Goal: Transaction & Acquisition: Subscribe to service/newsletter

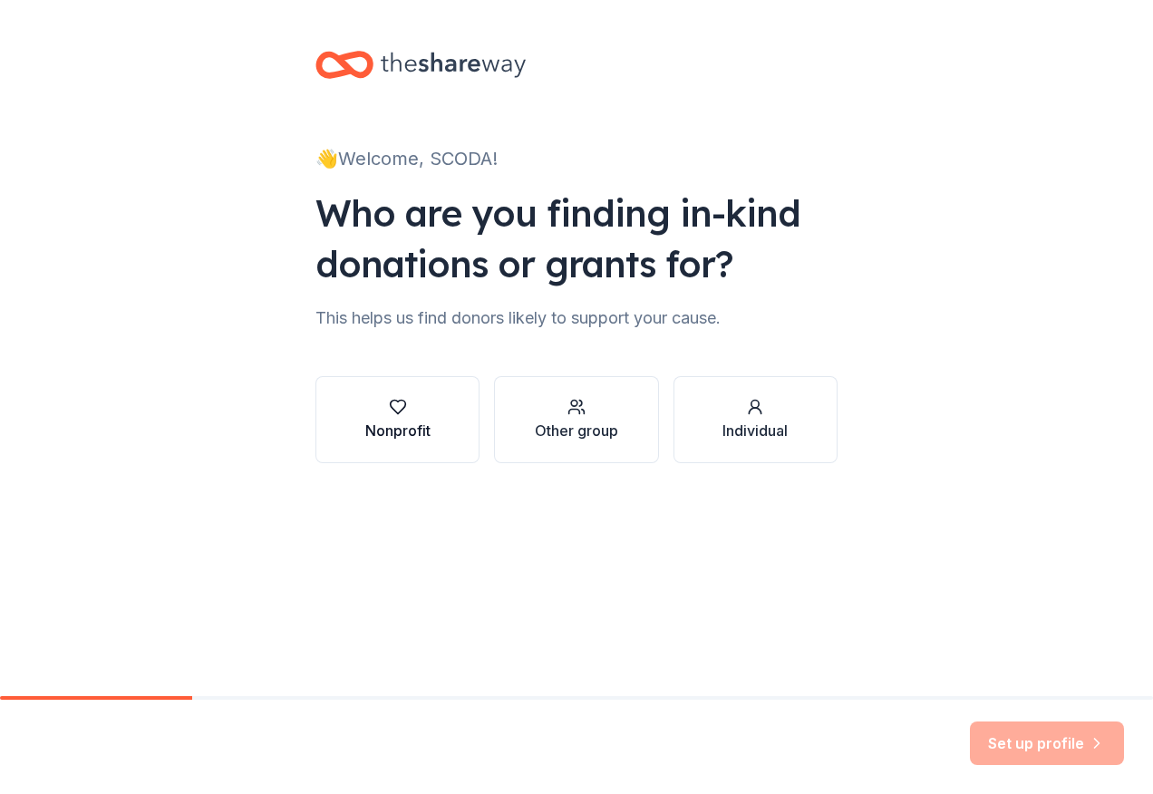
click at [410, 417] on div "Nonprofit" at bounding box center [397, 420] width 65 height 44
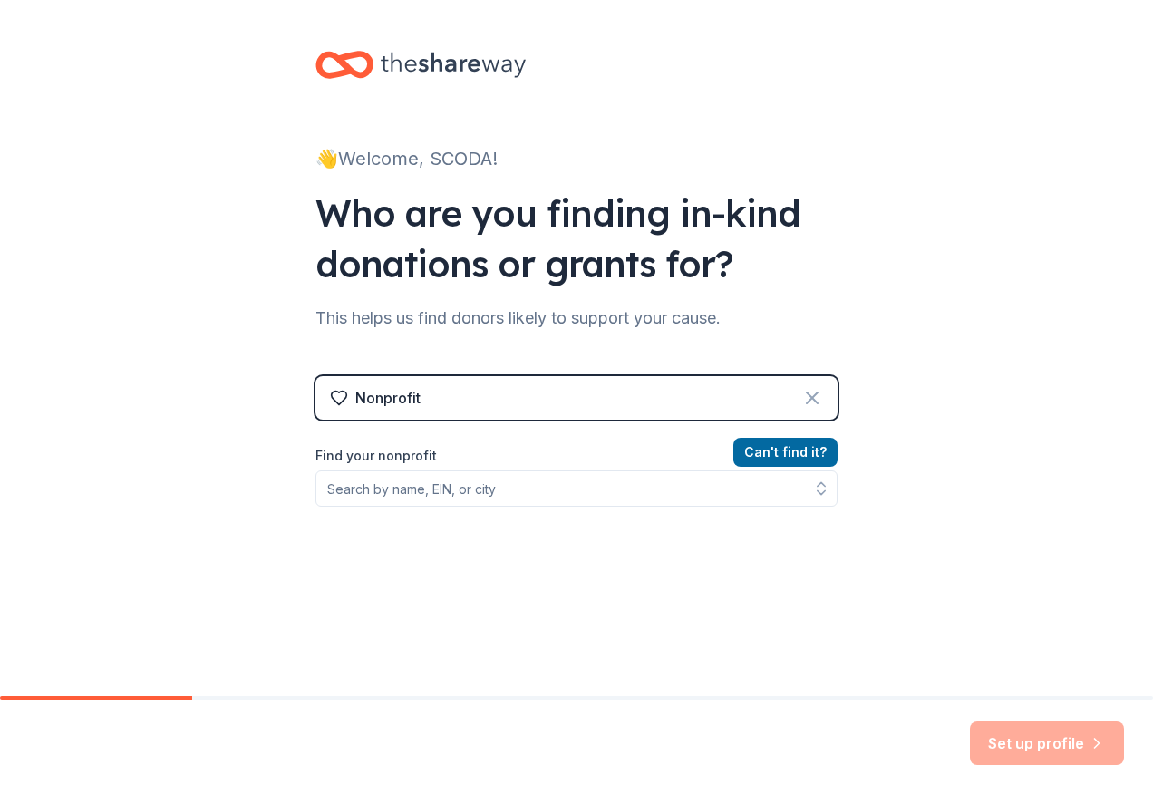
click at [801, 399] on icon at bounding box center [812, 398] width 22 height 22
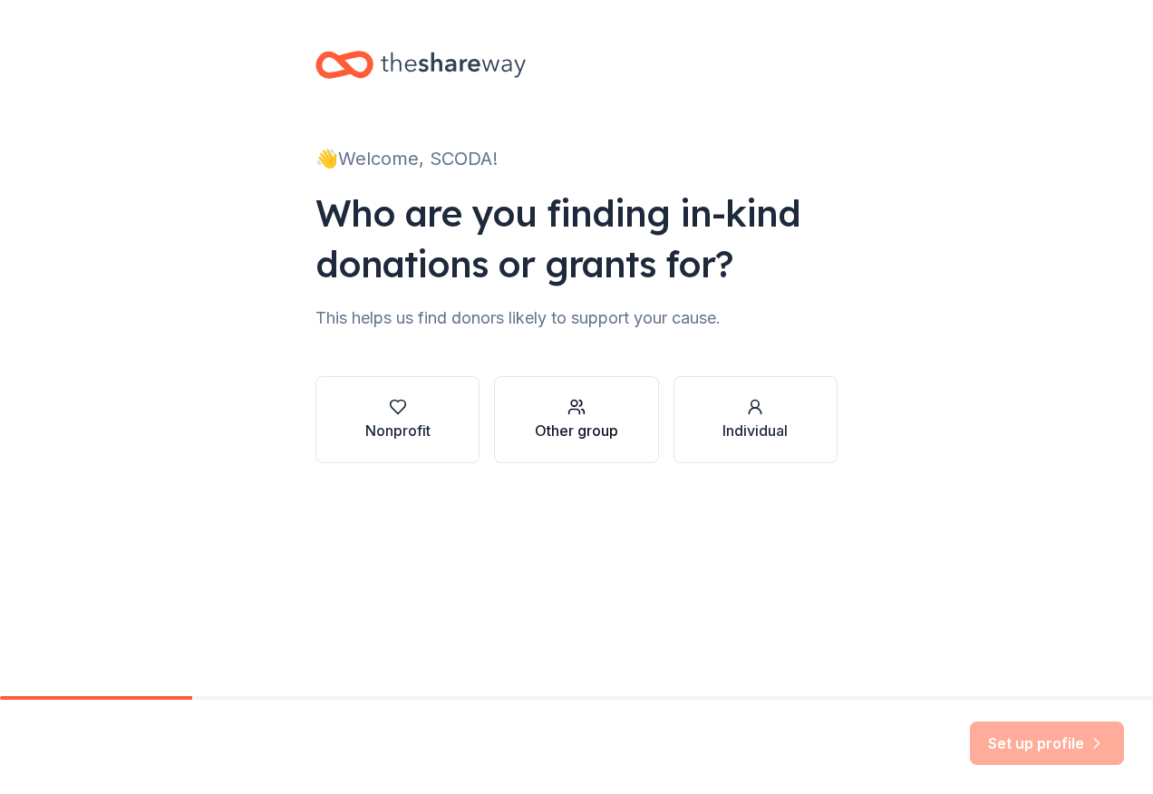
click at [590, 422] on div "Other group" at bounding box center [576, 431] width 83 height 22
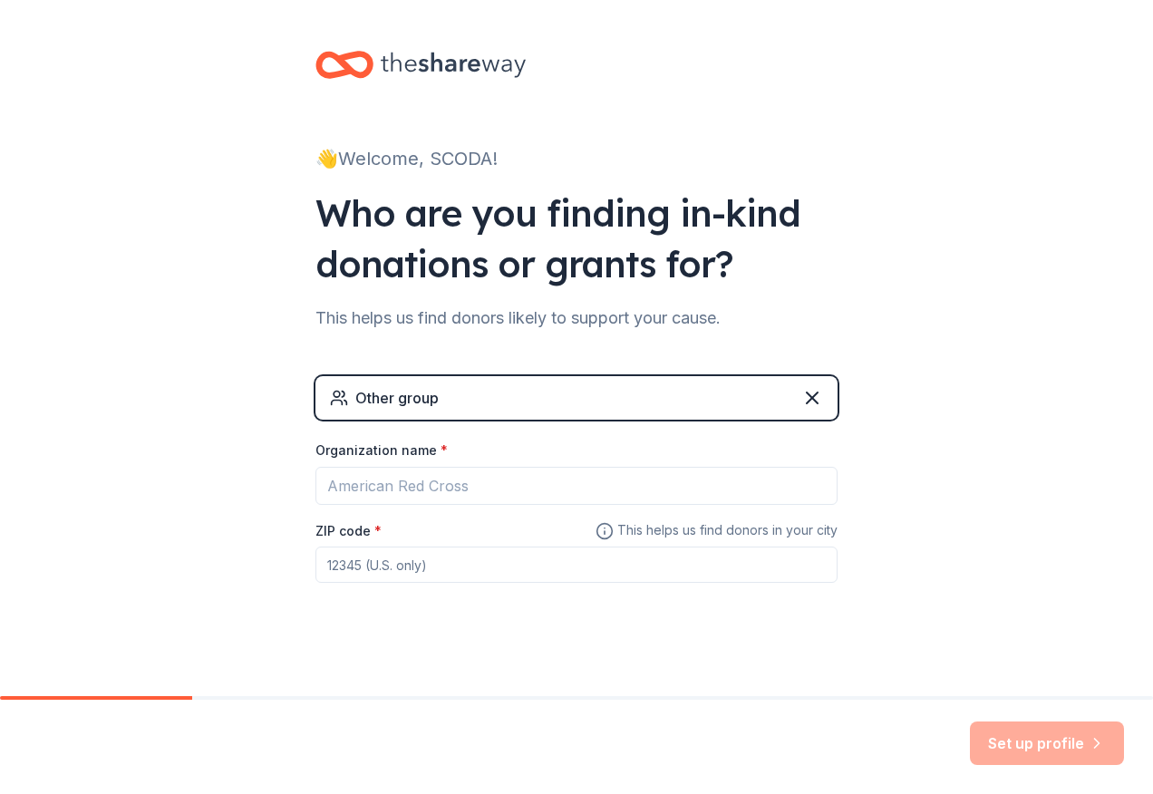
click at [383, 405] on div "Other group" at bounding box center [396, 398] width 83 height 22
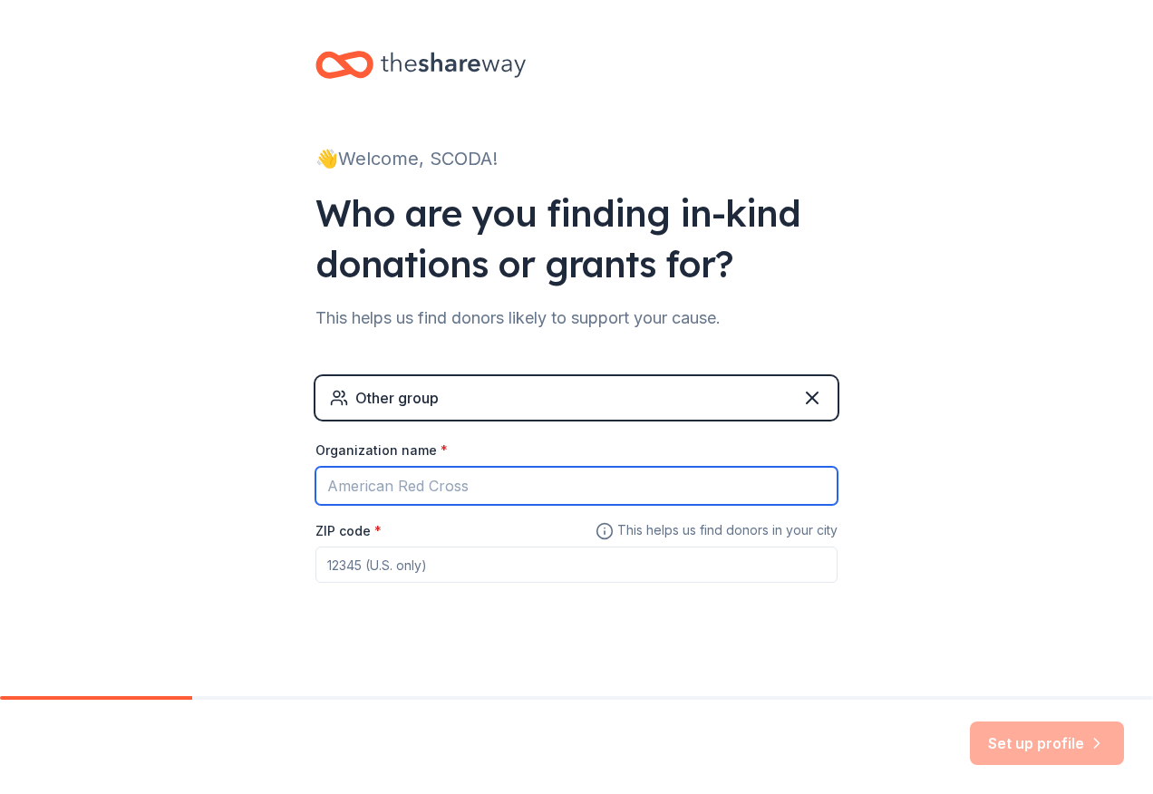
click at [384, 487] on input "Organization name *" at bounding box center [576, 486] width 522 height 38
type input "Scoda Development CBO"
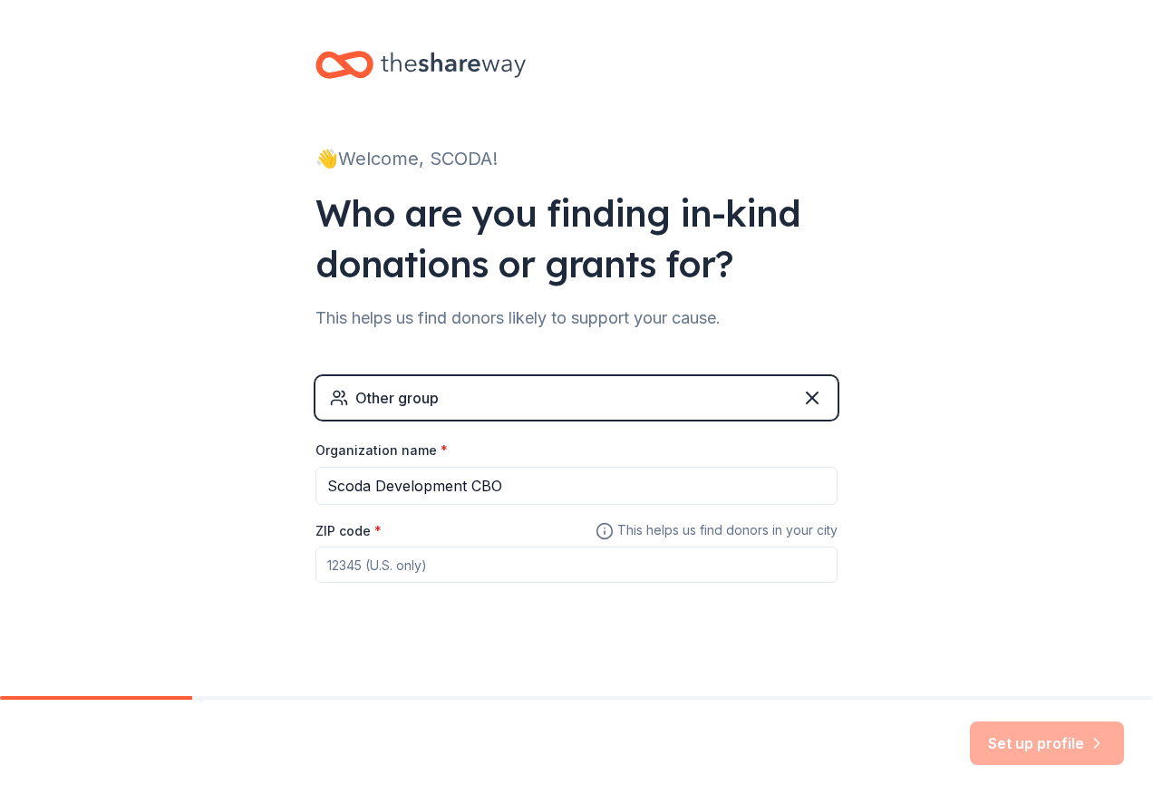
type input "+254"
click at [369, 562] on input "+254" at bounding box center [576, 565] width 522 height 36
click at [817, 659] on div "👋 Welcome, SCODA! Who are you finding in-kind donations or grants for? This hel…" at bounding box center [576, 353] width 580 height 706
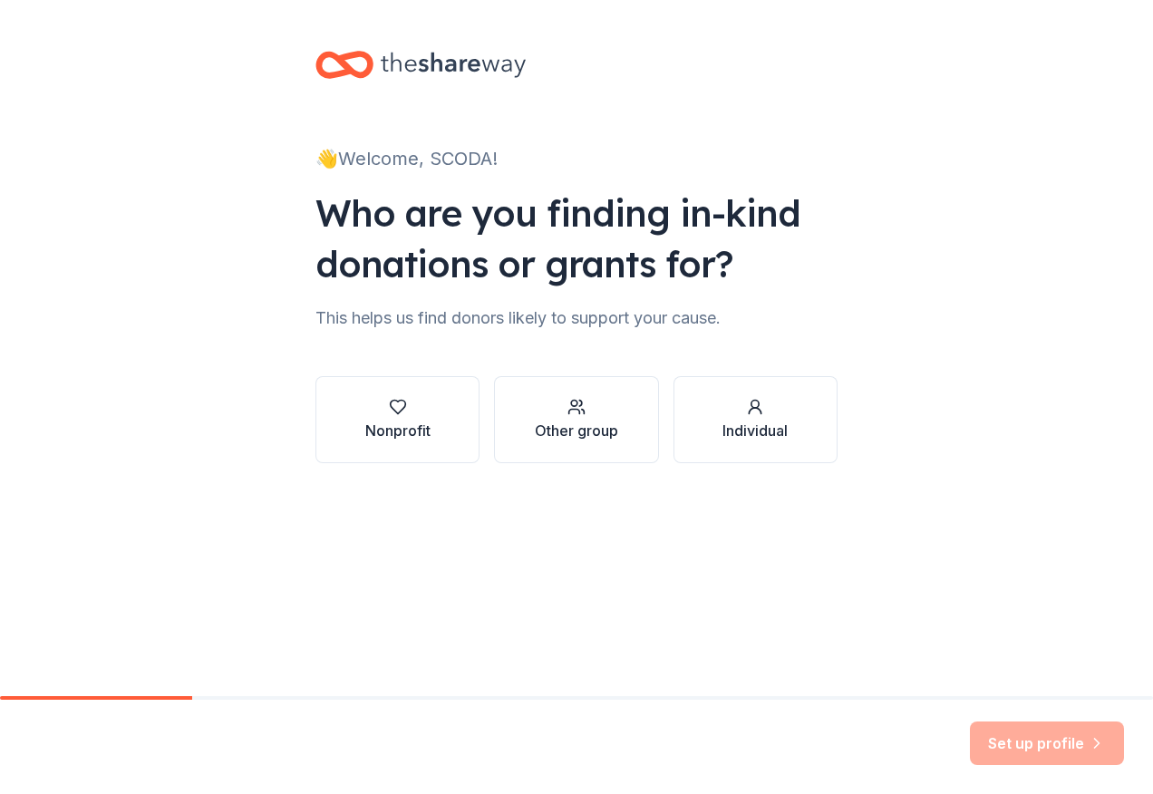
click at [1095, 743] on div "Set up profile" at bounding box center [1047, 743] width 154 height 44
drag, startPoint x: 93, startPoint y: 694, endPoint x: 275, endPoint y: 712, distance: 182.2
click at [275, 712] on div "👋 Welcome, SCODA! Who are you finding in-kind donations or grants for? This hel…" at bounding box center [576, 397] width 1153 height 794
drag, startPoint x: 275, startPoint y: 712, endPoint x: 653, endPoint y: 587, distance: 398.9
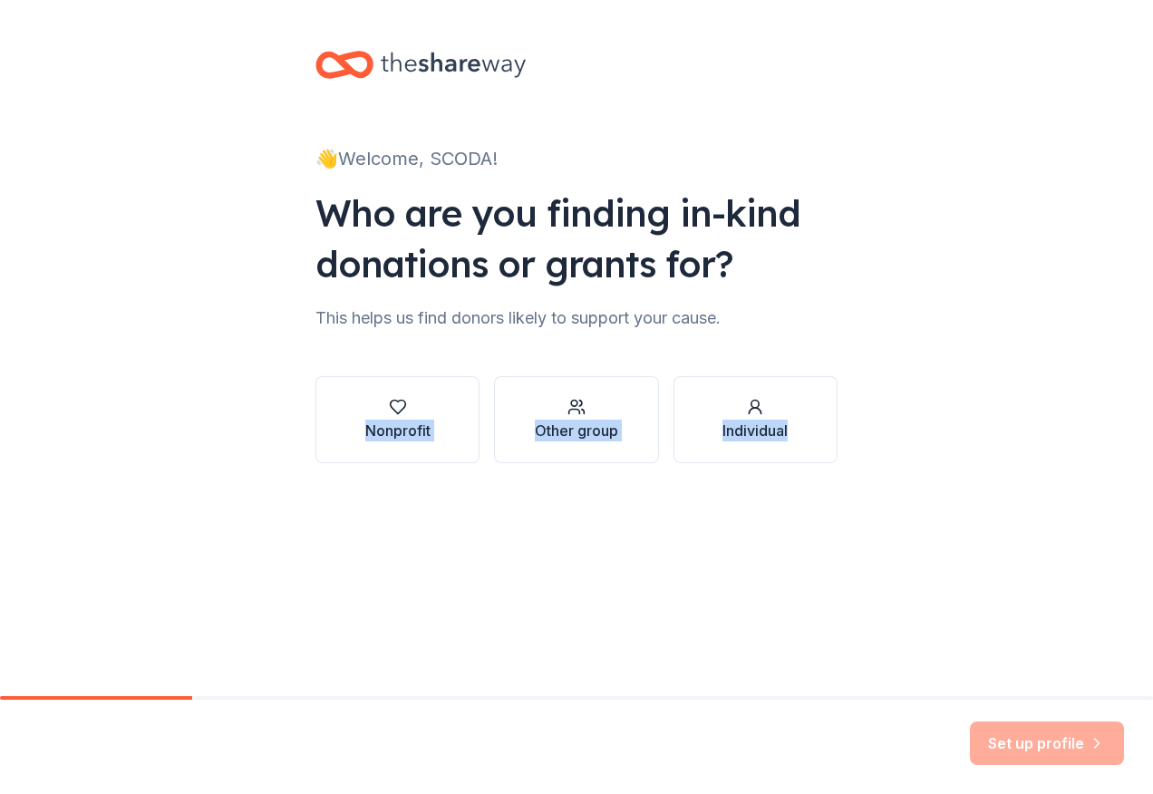
click at [653, 587] on div "👋 Welcome, SCODA! Who are you finding in-kind donations or grants for? This hel…" at bounding box center [576, 348] width 1153 height 696
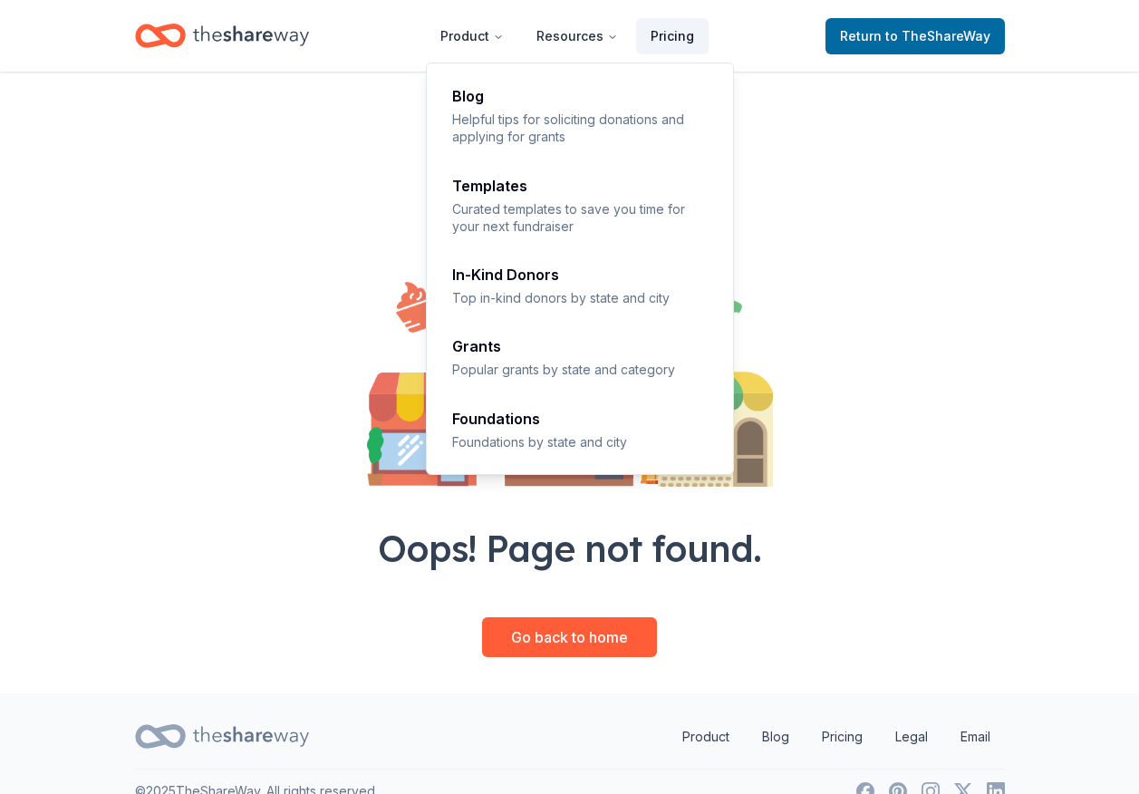
click at [660, 28] on link "Pricing" at bounding box center [672, 36] width 73 height 36
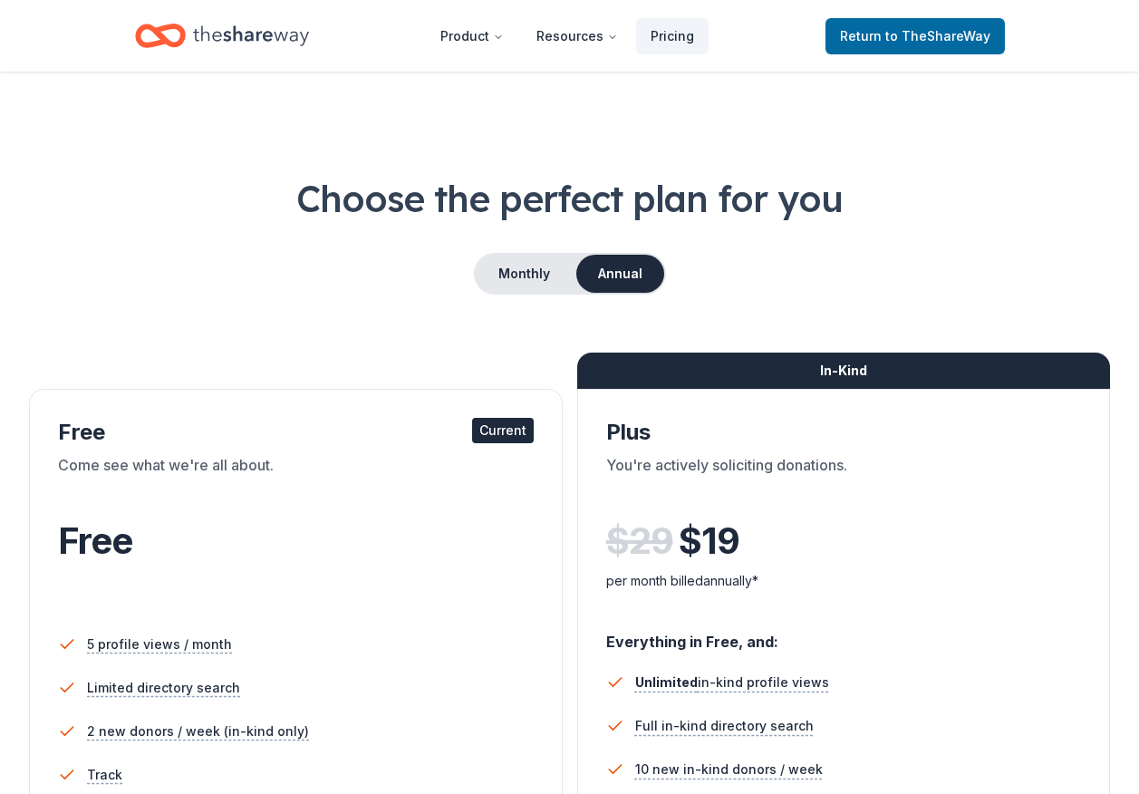
click at [88, 547] on span "Free" at bounding box center [95, 540] width 74 height 44
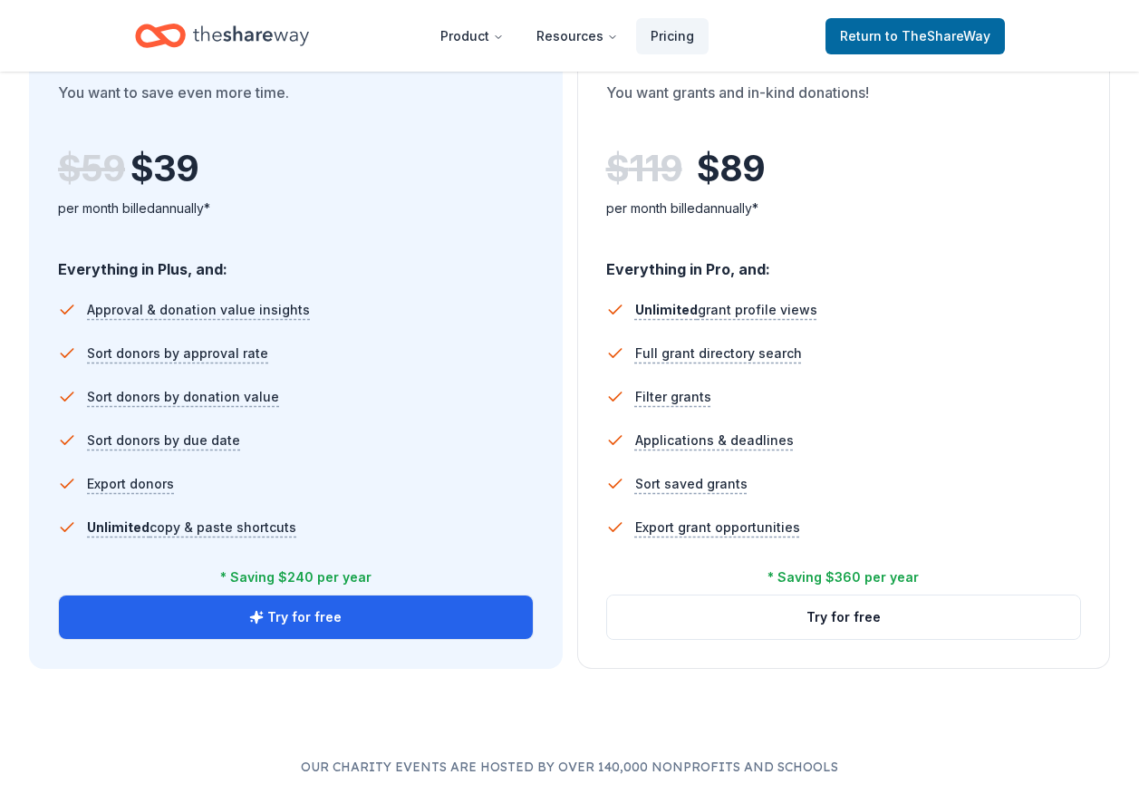
scroll to position [1081, 0]
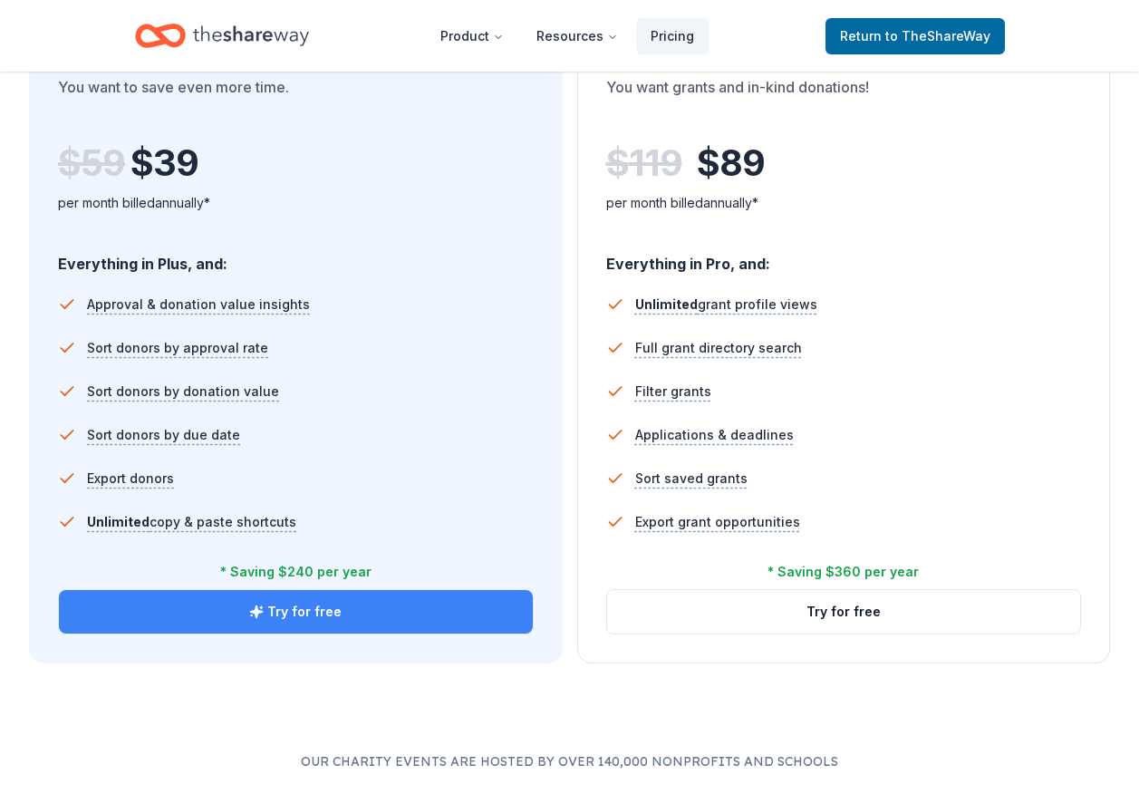
click at [278, 605] on button "Try for free" at bounding box center [296, 612] width 474 height 44
